Goal: Transaction & Acquisition: Purchase product/service

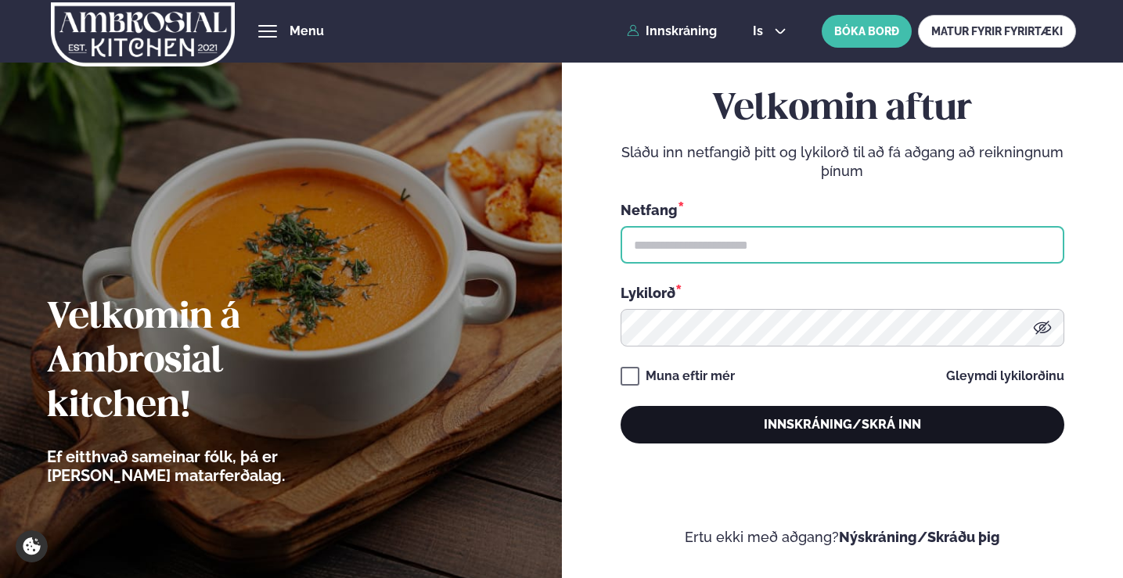
type input "**********"
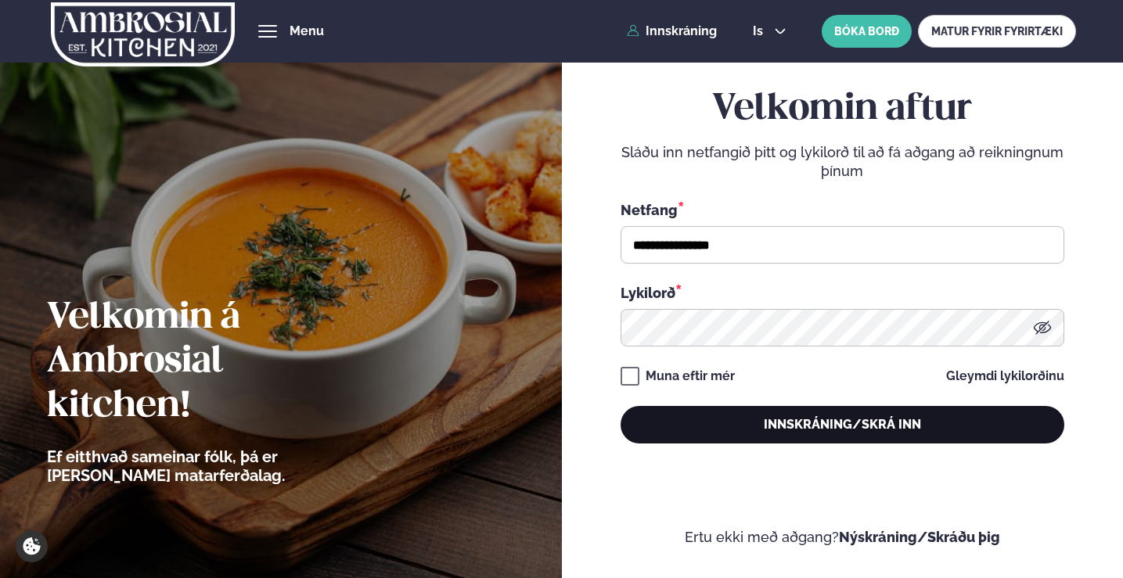
click at [772, 423] on button "Innskráning/Skrá inn" at bounding box center [842, 425] width 444 height 38
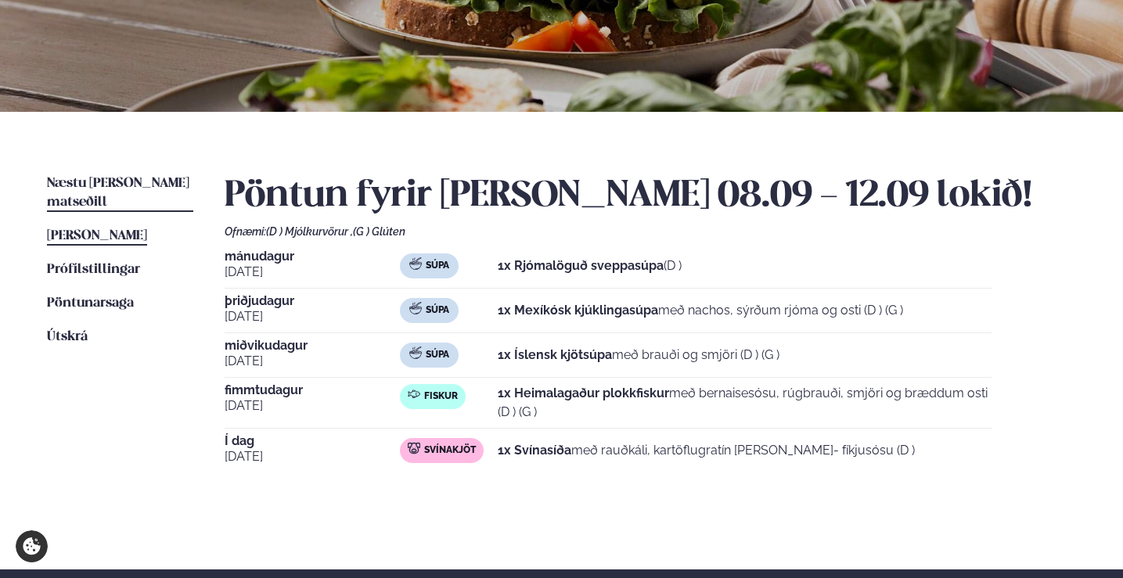
click at [115, 186] on span "Næstu [PERSON_NAME] matseðill" at bounding box center [118, 193] width 142 height 32
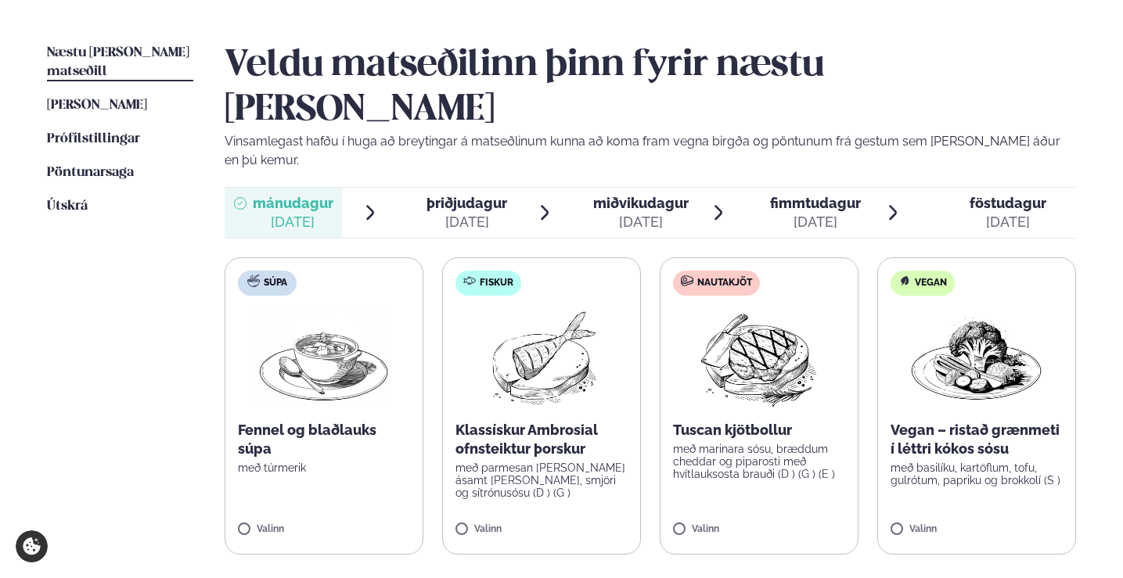
scroll to position [391, 0]
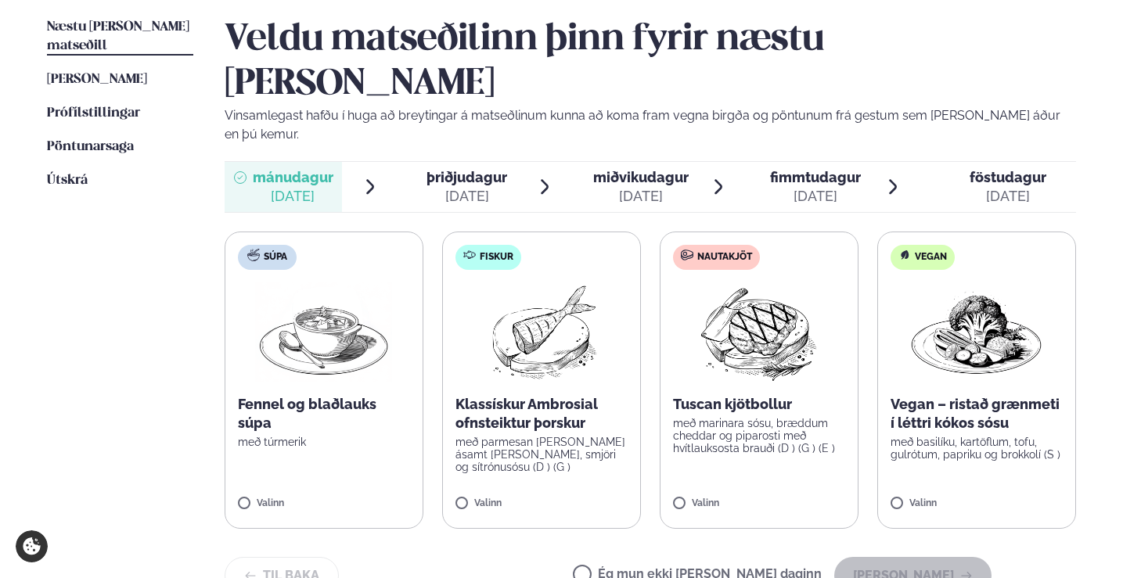
click at [462, 187] on div "[DATE]" at bounding box center [466, 196] width 81 height 19
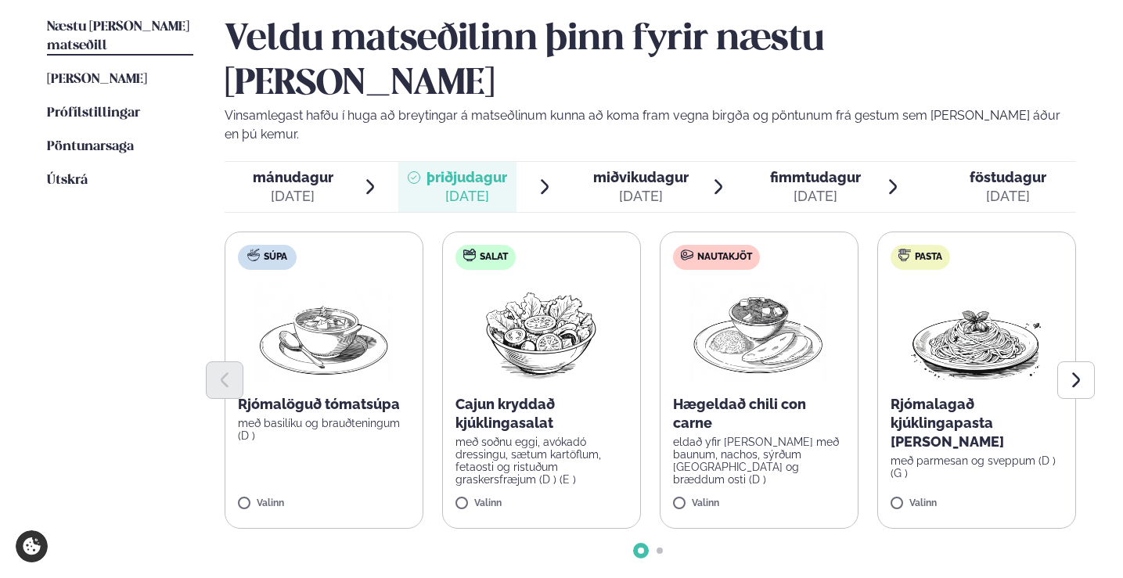
click at [605, 169] on span "miðvikudagur" at bounding box center [640, 177] width 95 height 16
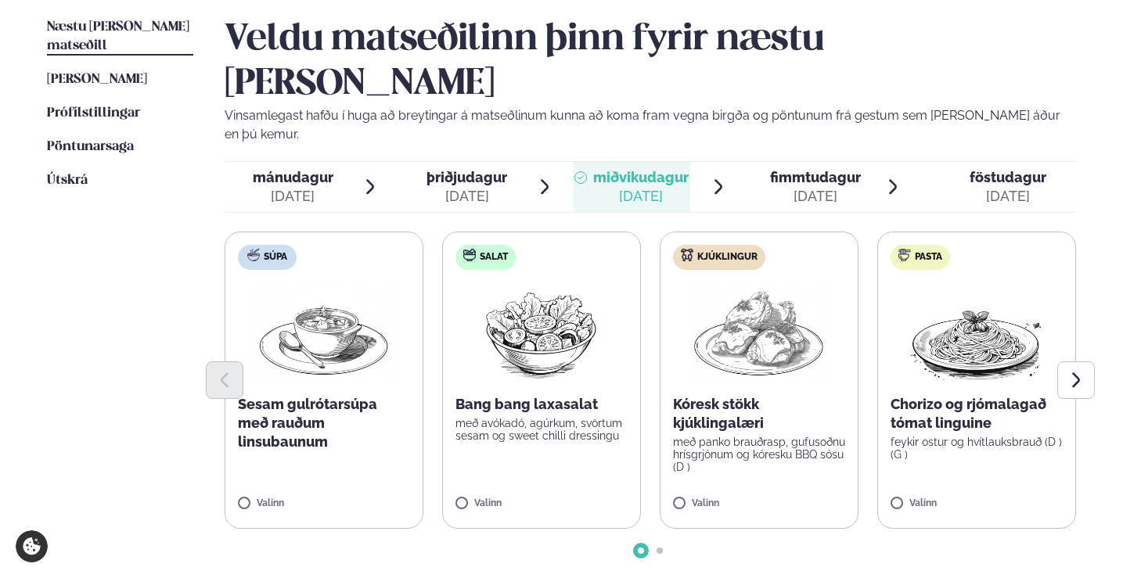
click at [839, 187] on div "[DATE]" at bounding box center [815, 196] width 91 height 19
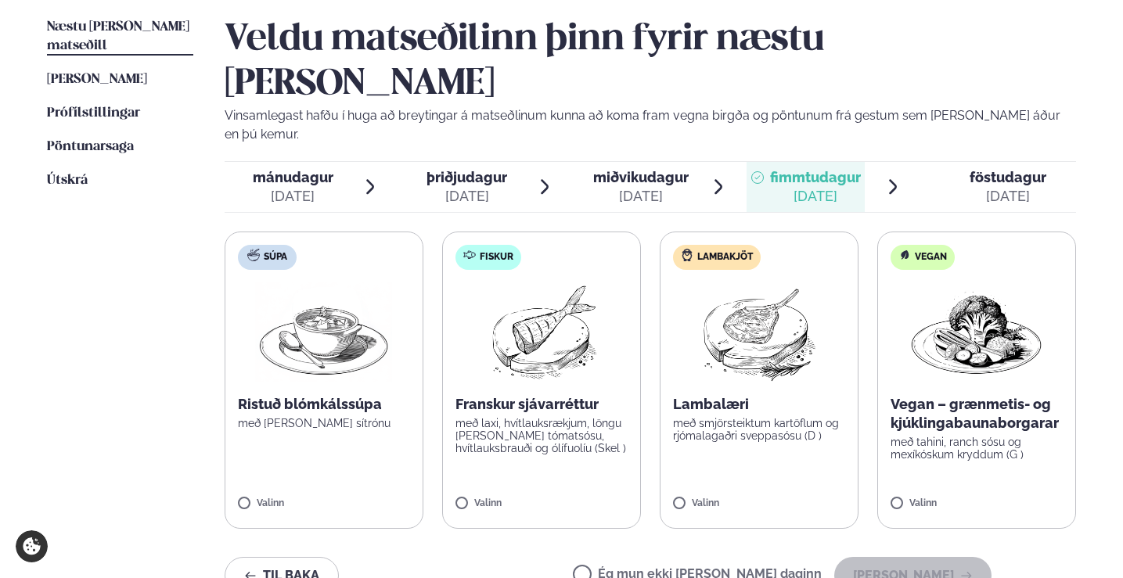
click at [979, 169] on span "föstudagur" at bounding box center [1007, 177] width 77 height 16
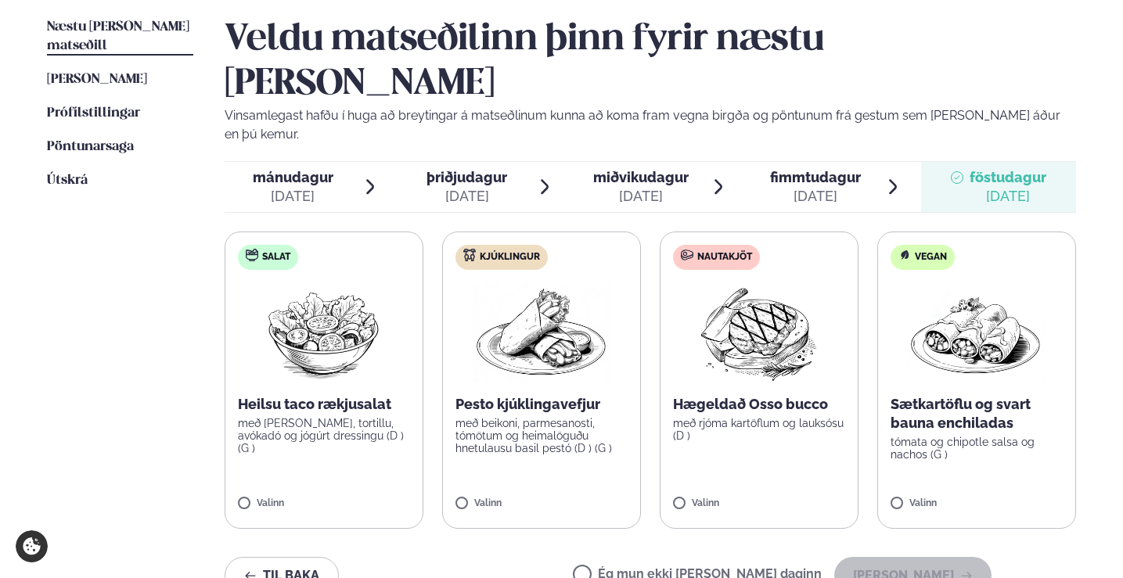
click at [325, 169] on span "mánudagur" at bounding box center [293, 177] width 81 height 16
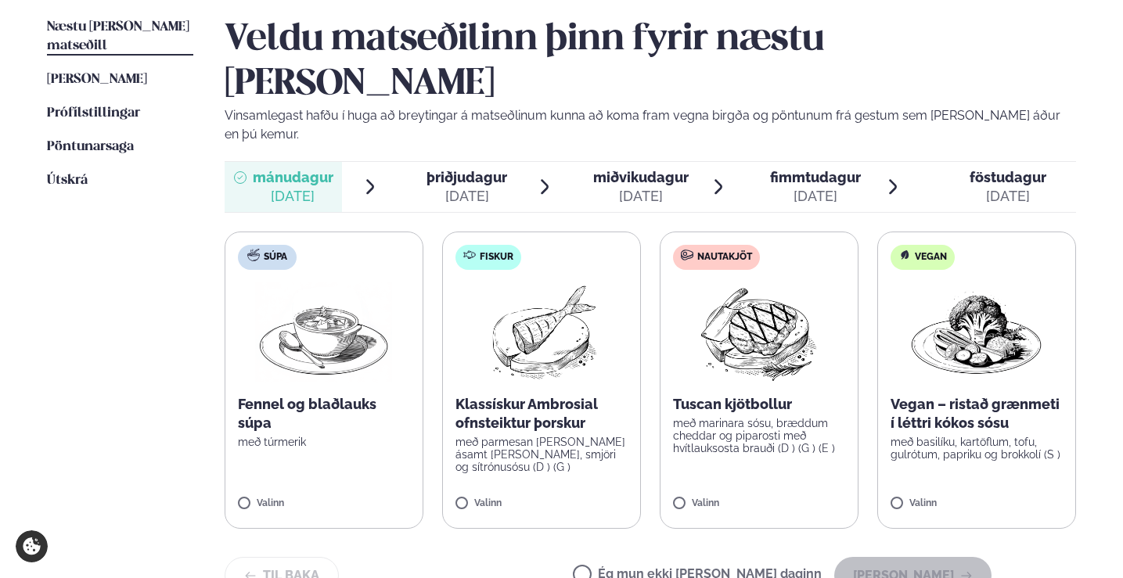
click at [711, 398] on label "Nautakjöt Tuscan kjötbollur með marinara sósu, bræddum cheddar og piparosti með…" at bounding box center [759, 380] width 199 height 297
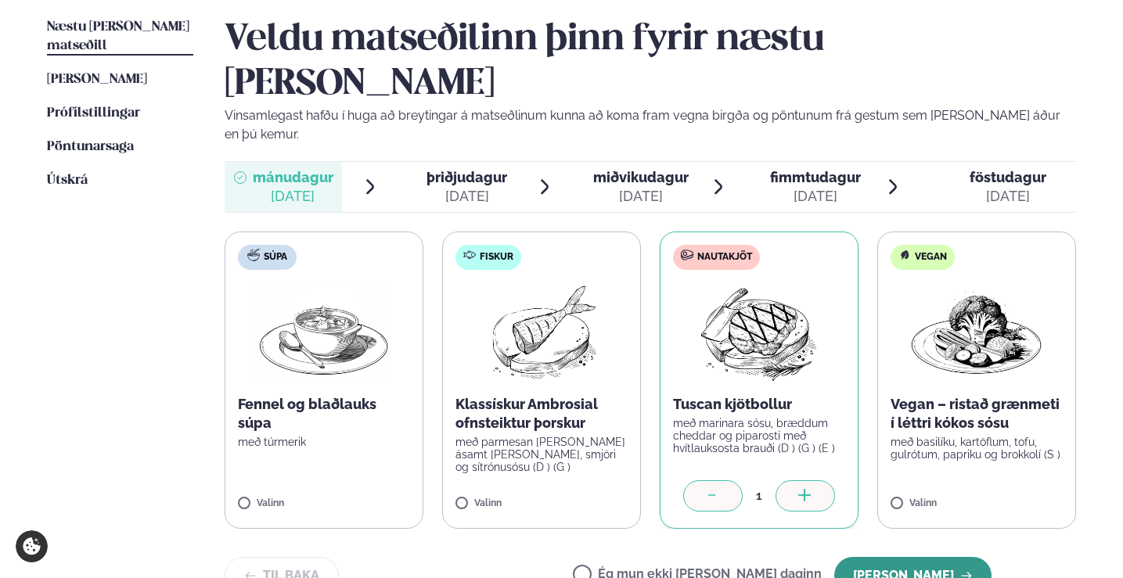
click at [928, 557] on button "[PERSON_NAME]" at bounding box center [912, 576] width 157 height 38
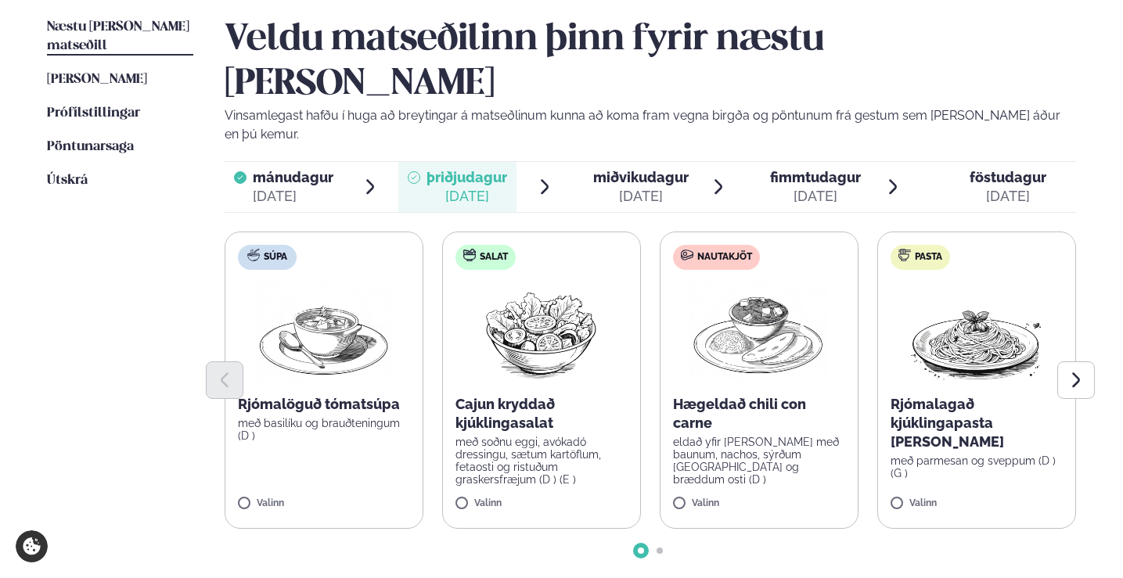
click at [925, 361] on div at bounding box center [651, 380] width 852 height 38
click at [921, 433] on label "Pasta Rjómalagað kjúklingapasta [PERSON_NAME] með parmesan og sveppum (D ) (G )…" at bounding box center [976, 380] width 199 height 297
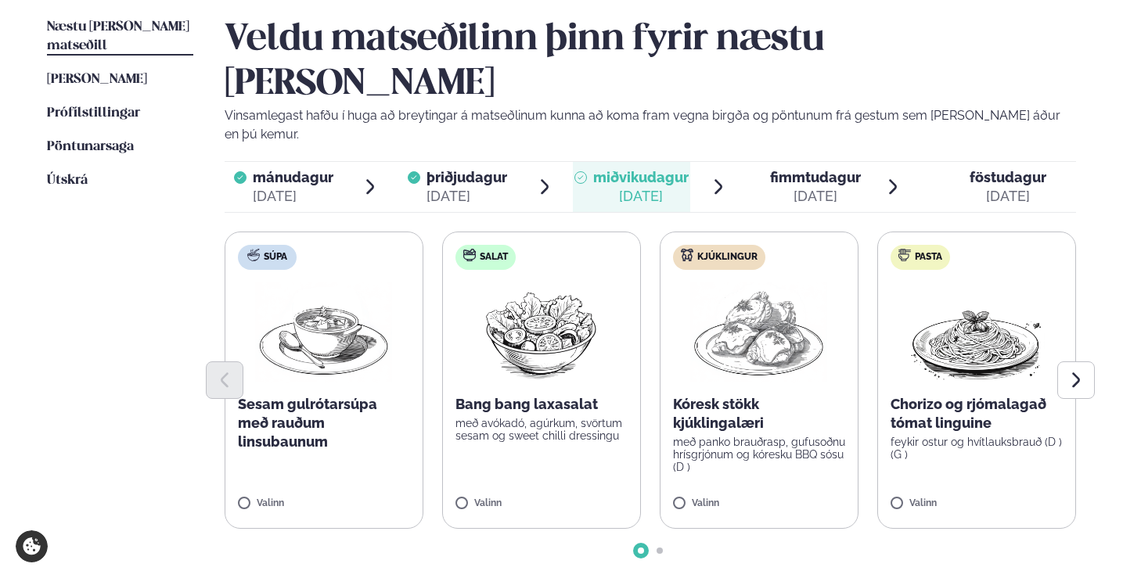
click at [710, 436] on p "með panko brauðrasp, gufusoðnu hrísgrjónum og kóresku BBQ sósu (D )" at bounding box center [759, 455] width 172 height 38
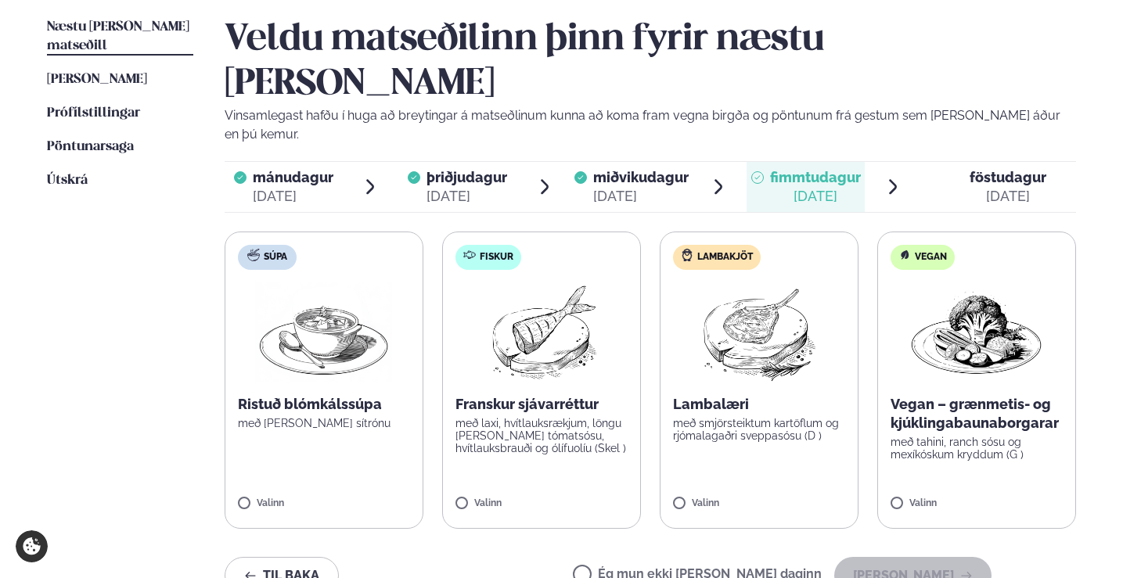
click at [755, 282] on img at bounding box center [758, 332] width 138 height 100
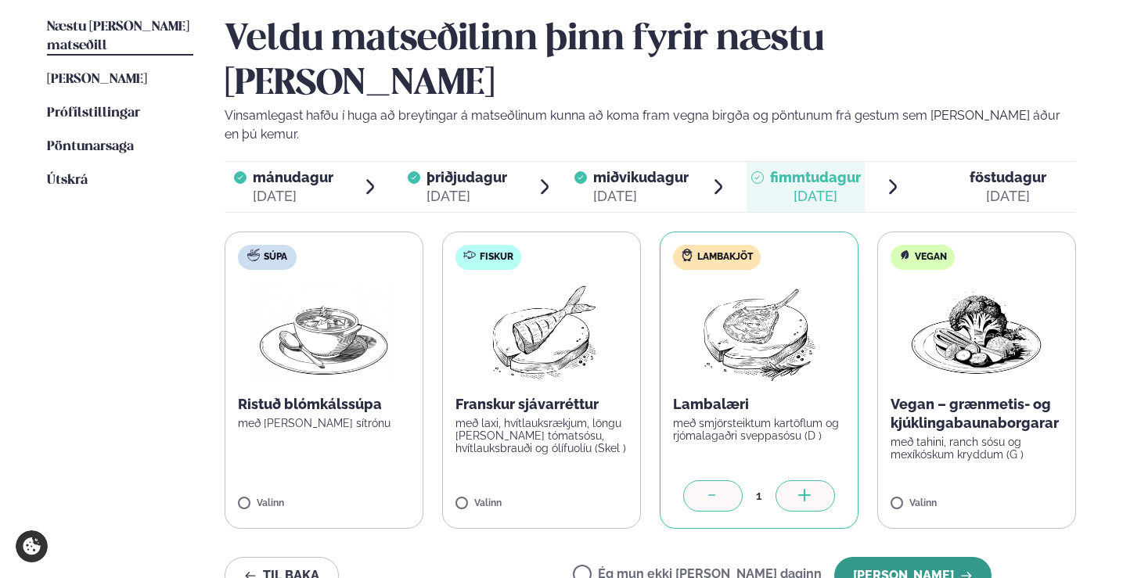
click at [915, 557] on button "[PERSON_NAME]" at bounding box center [912, 576] width 157 height 38
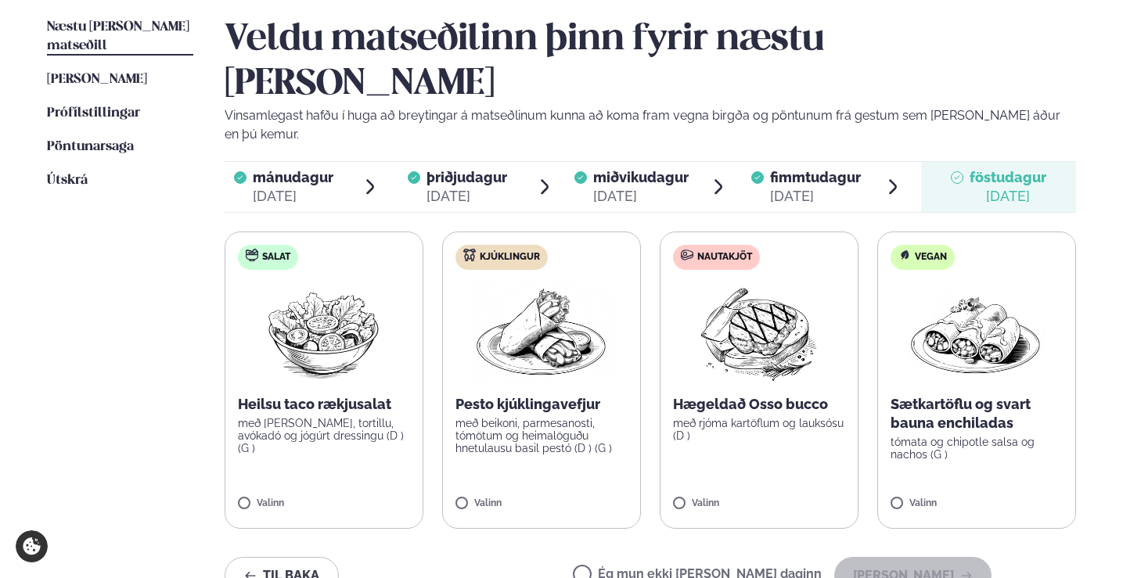
click at [566, 417] on p "með beikoni, parmesanosti, tómötum og heimalöguðu hnetulausu basil pestó (D ) (…" at bounding box center [541, 436] width 172 height 38
click at [890, 557] on button "[PERSON_NAME]" at bounding box center [912, 576] width 157 height 38
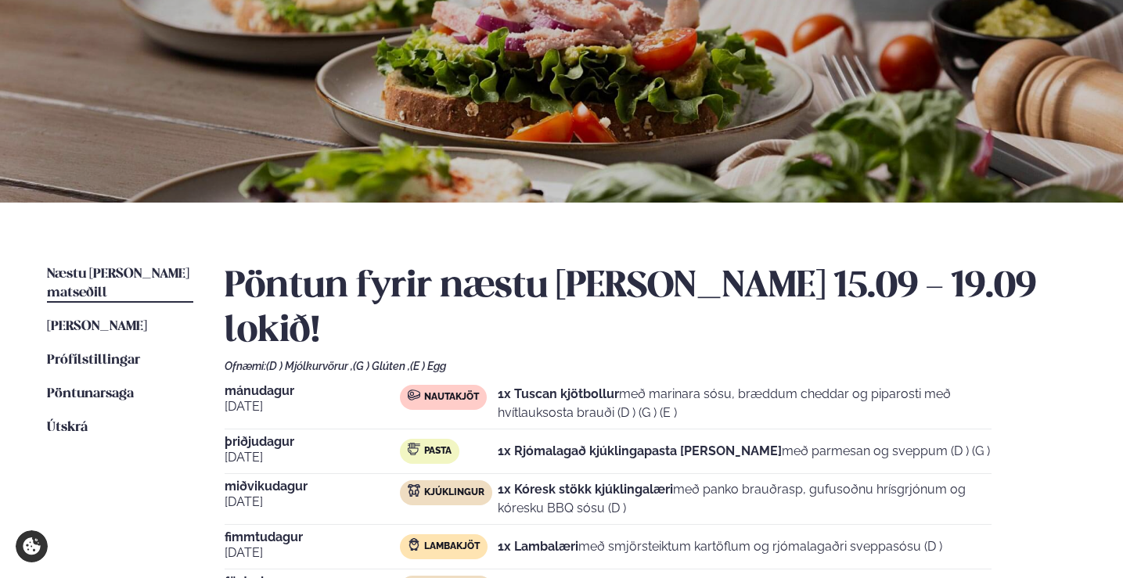
scroll to position [78, 0]
